Goal: Use online tool/utility: Utilize a website feature to perform a specific function

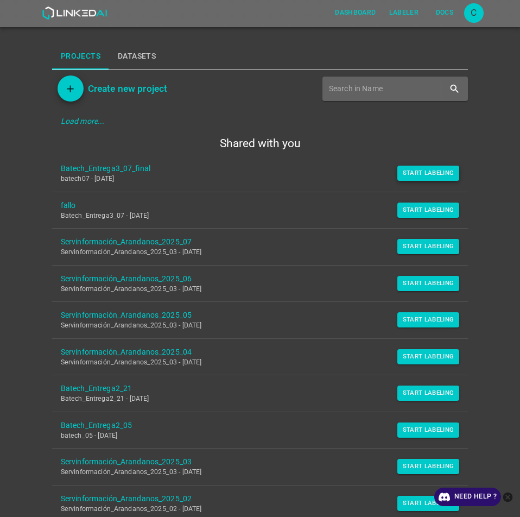
click at [404, 171] on button "Start Labeling" at bounding box center [429, 173] width 62 height 15
